Goal: Answer question/provide support: Share knowledge or assist other users

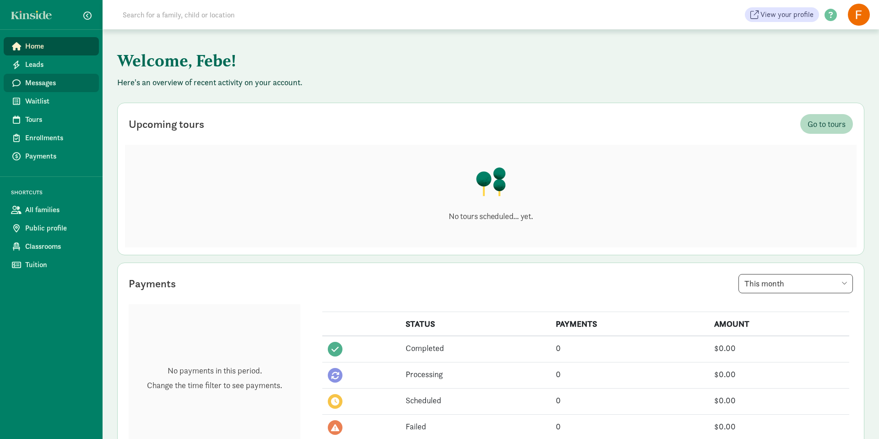
click at [54, 82] on span "Messages" at bounding box center [58, 82] width 66 height 11
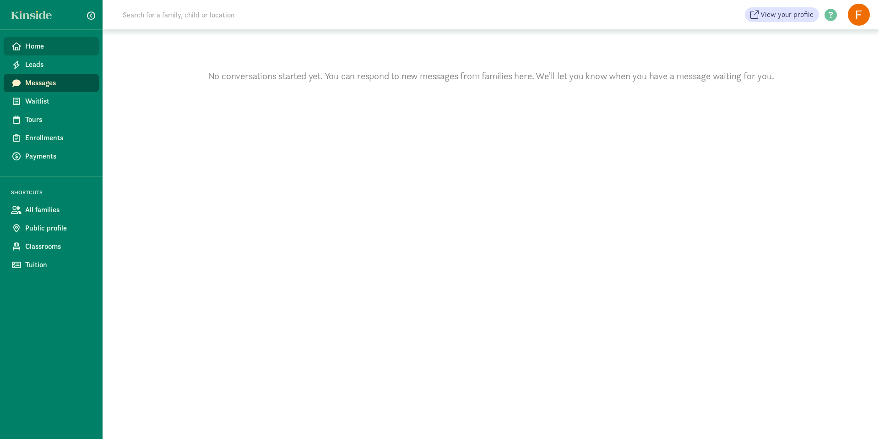
click at [34, 43] on span "Home" at bounding box center [58, 46] width 66 height 11
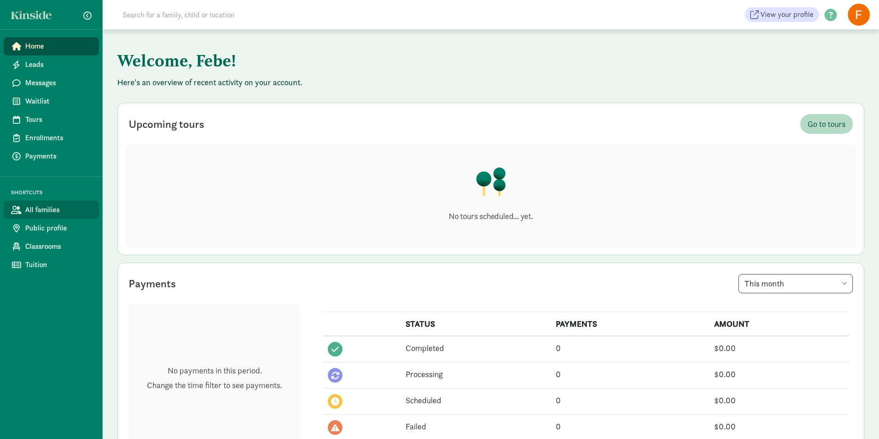
click at [47, 208] on span "All families" at bounding box center [58, 209] width 66 height 11
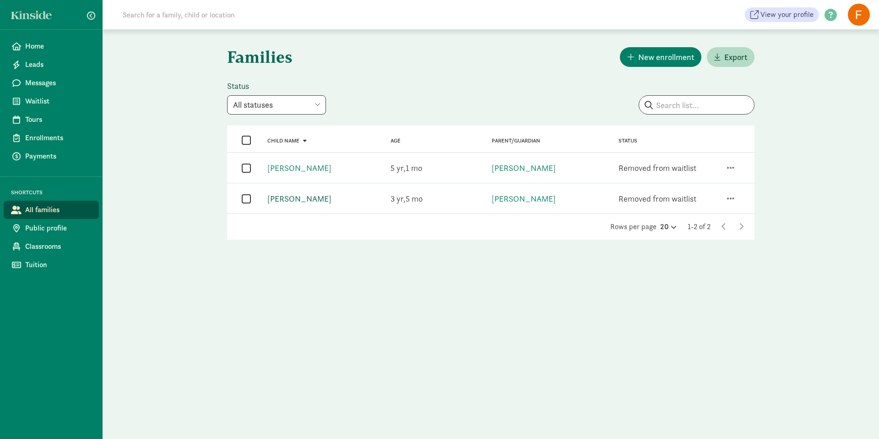
click at [294, 201] on link "Miles Fairley" at bounding box center [299, 198] width 64 height 11
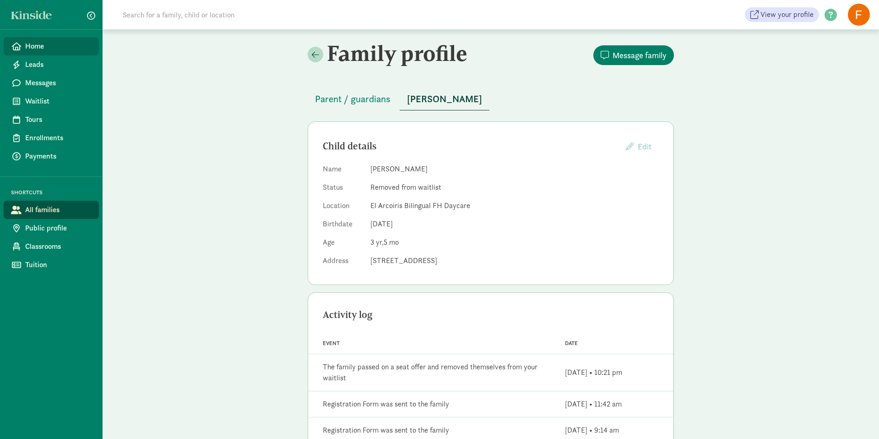
click at [39, 47] on span "Home" at bounding box center [58, 46] width 66 height 11
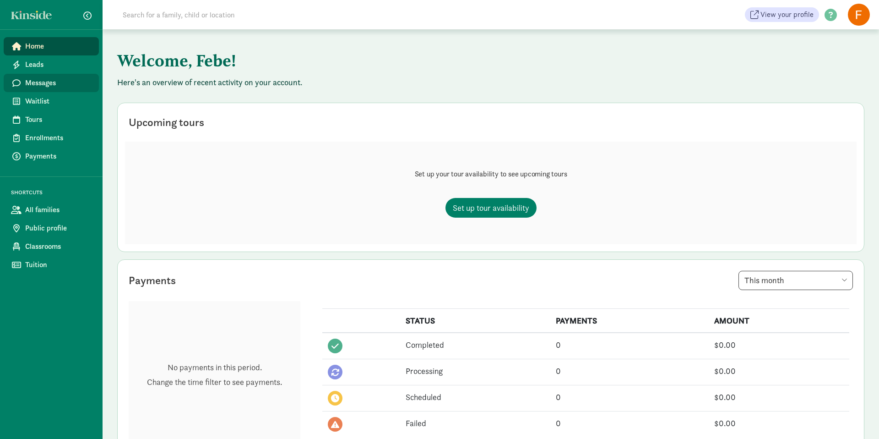
click at [41, 83] on span "Messages" at bounding box center [58, 82] width 66 height 11
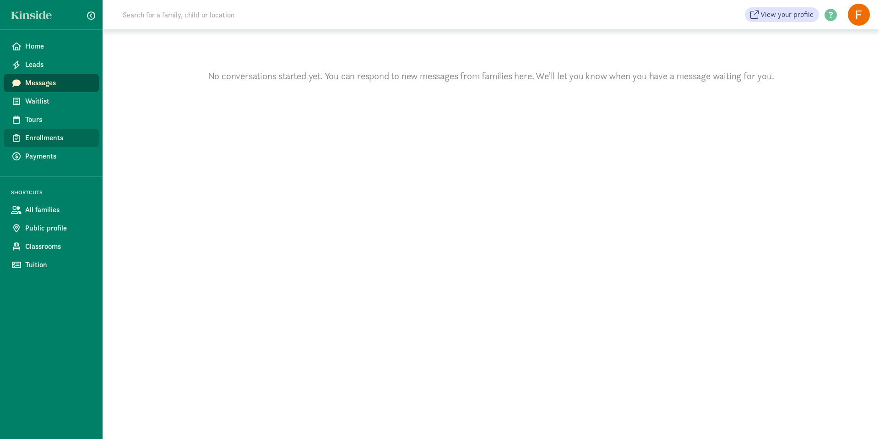
click at [51, 142] on span "Enrollments" at bounding box center [58, 137] width 66 height 11
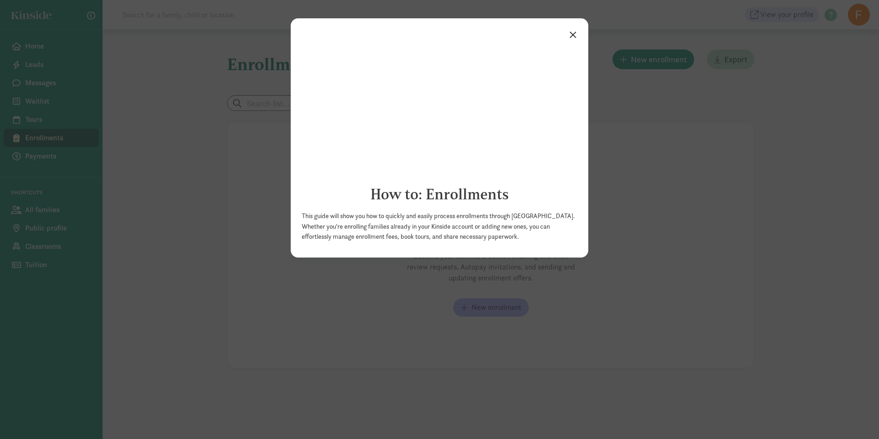
click at [574, 35] on link "×" at bounding box center [573, 34] width 16 height 16
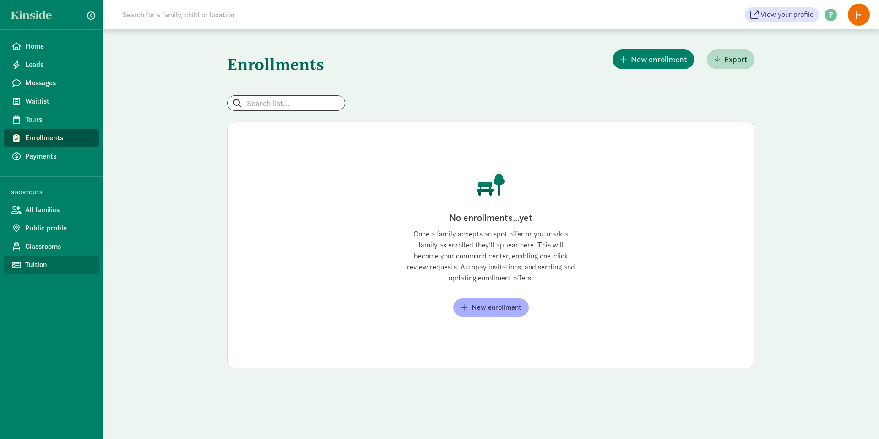
click at [31, 265] on span "Tuition" at bounding box center [58, 264] width 66 height 11
